Goal: Find specific page/section: Find specific page/section

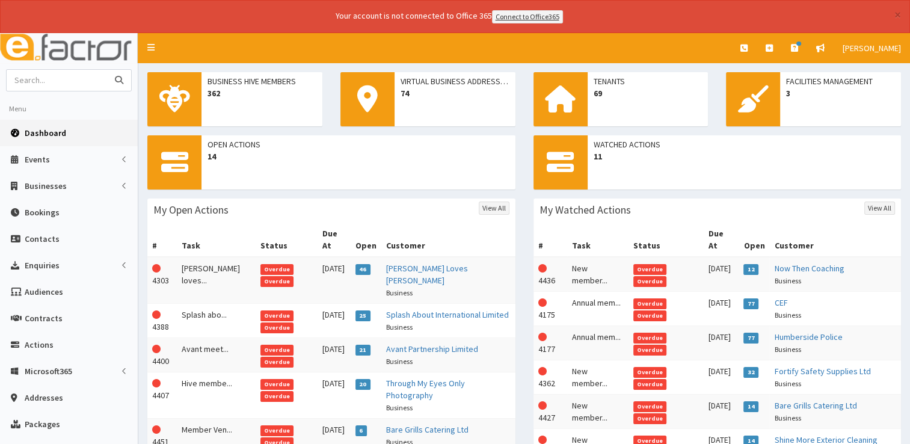
click at [84, 80] on input "text" at bounding box center [57, 80] width 101 height 21
type input "hy"
click at [107, 70] on button "submit" at bounding box center [119, 80] width 24 height 21
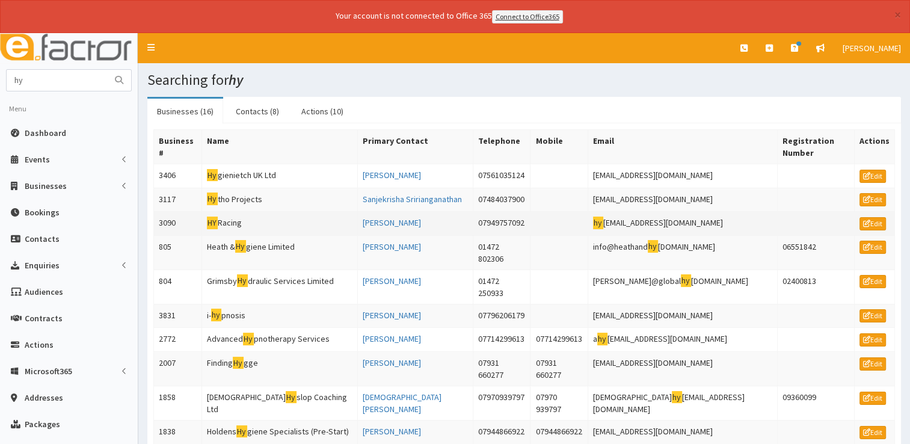
click at [221, 212] on td "HY Racing" at bounding box center [280, 224] width 156 height 24
